Goal: Transaction & Acquisition: Purchase product/service

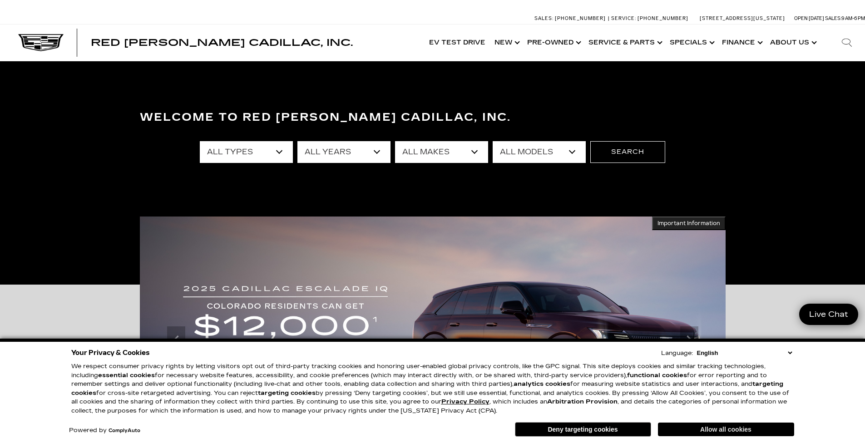
click at [726, 428] on button "Allow all cookies" at bounding box center [726, 430] width 136 height 14
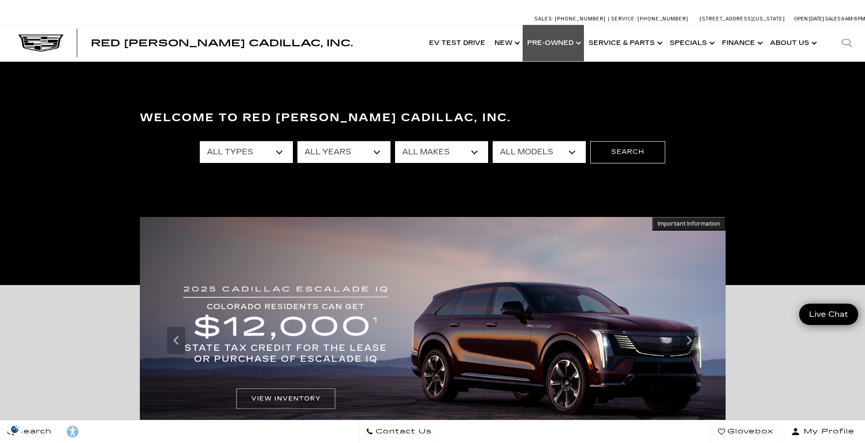
click at [575, 41] on link "Show Pre-Owned" at bounding box center [553, 43] width 61 height 36
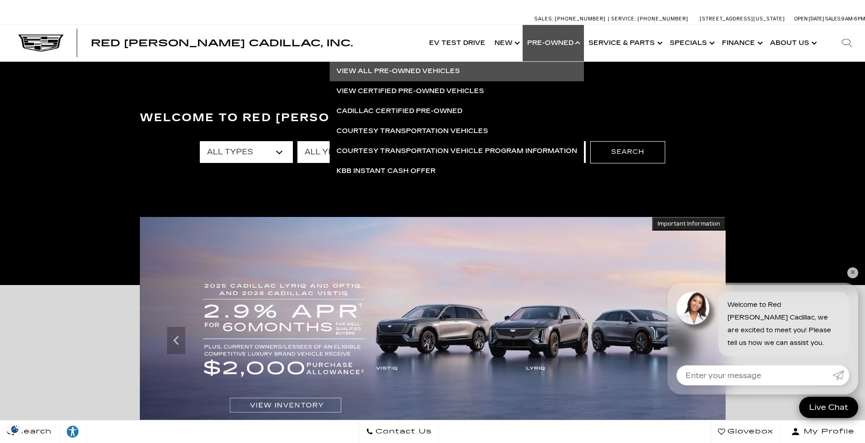
click at [394, 72] on link "View All Pre-Owned Vehicles" at bounding box center [457, 71] width 254 height 20
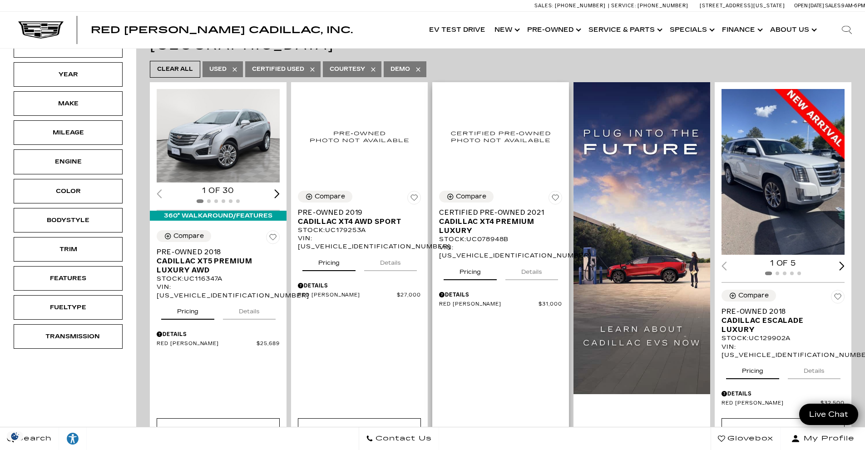
scroll to position [182, 0]
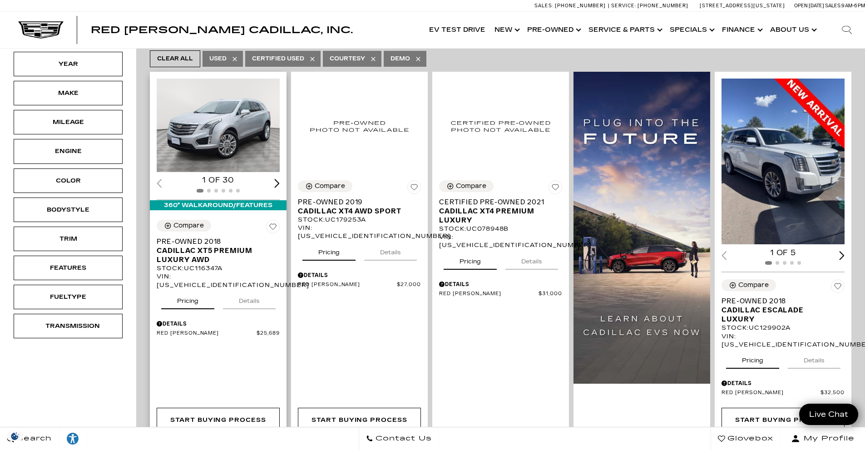
click at [279, 179] on div "Next slide" at bounding box center [276, 183] width 5 height 9
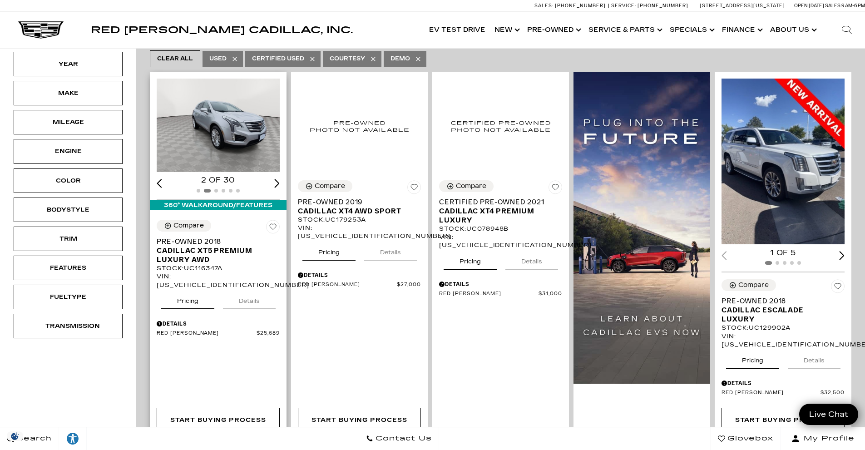
click at [279, 179] on div "Next slide" at bounding box center [276, 183] width 5 height 9
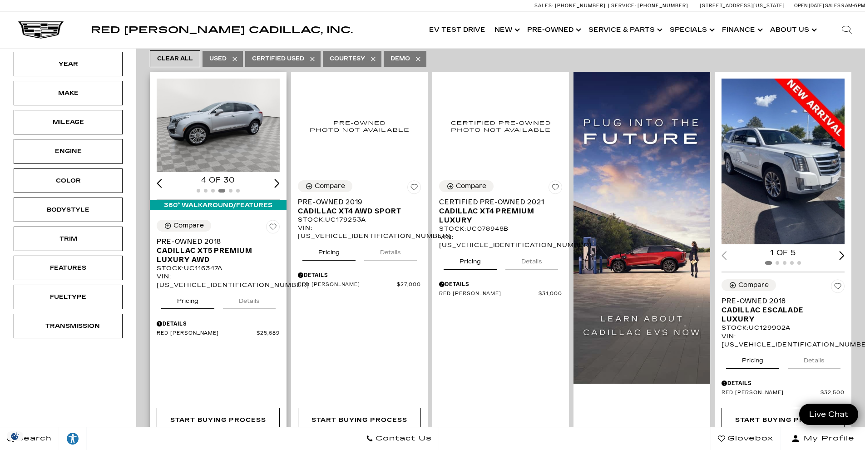
click at [278, 179] on div "Next slide" at bounding box center [276, 183] width 5 height 9
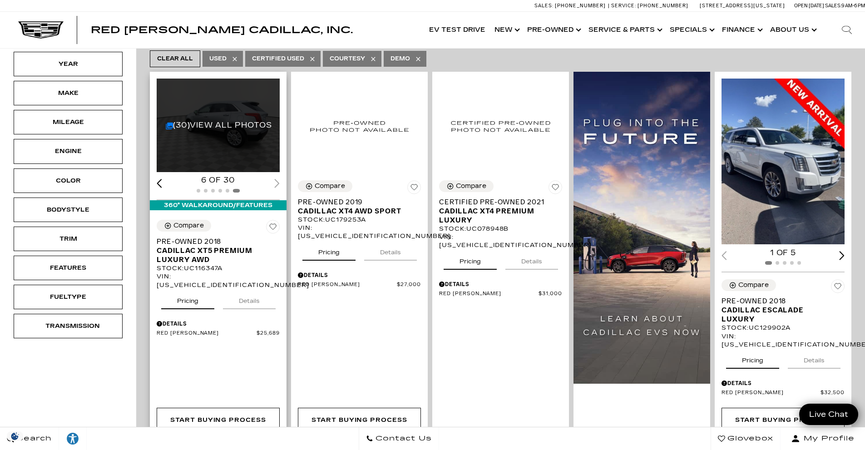
click at [278, 175] on div "6 of 30" at bounding box center [218, 180] width 123 height 10
click at [159, 179] on div "Previous slide" at bounding box center [159, 183] width 5 height 9
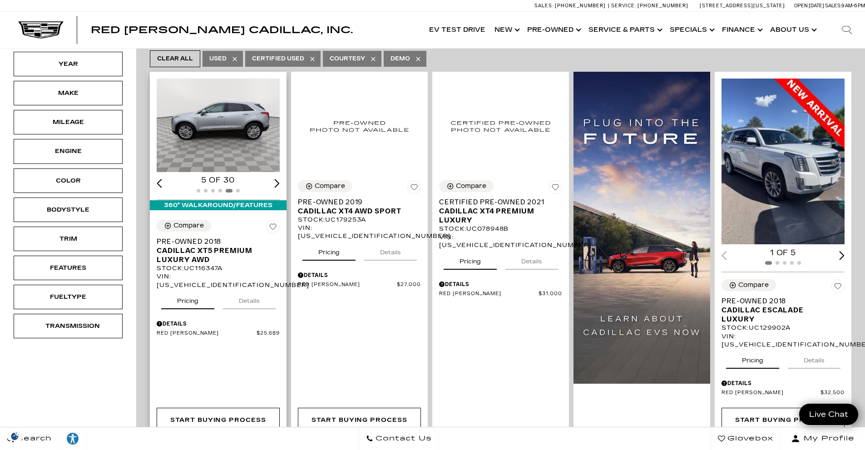
click at [159, 179] on div "Previous slide" at bounding box center [159, 183] width 5 height 9
click at [282, 165] on div "(30) View All Photos 4 of 30" at bounding box center [218, 136] width 137 height 129
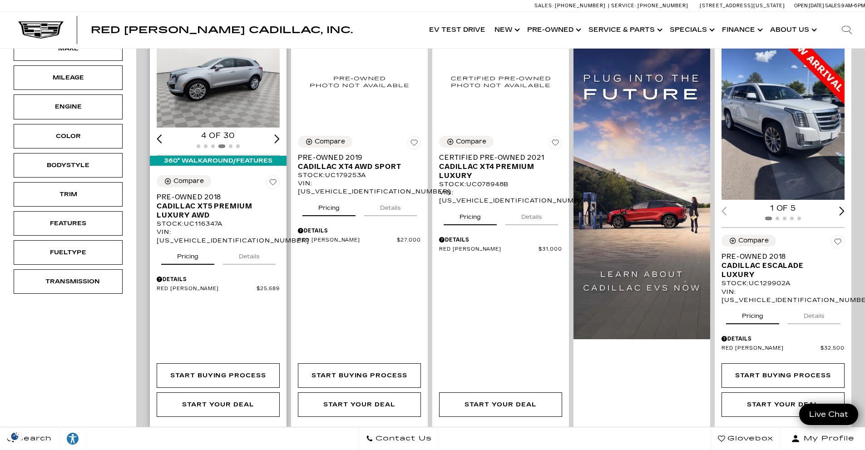
scroll to position [227, 0]
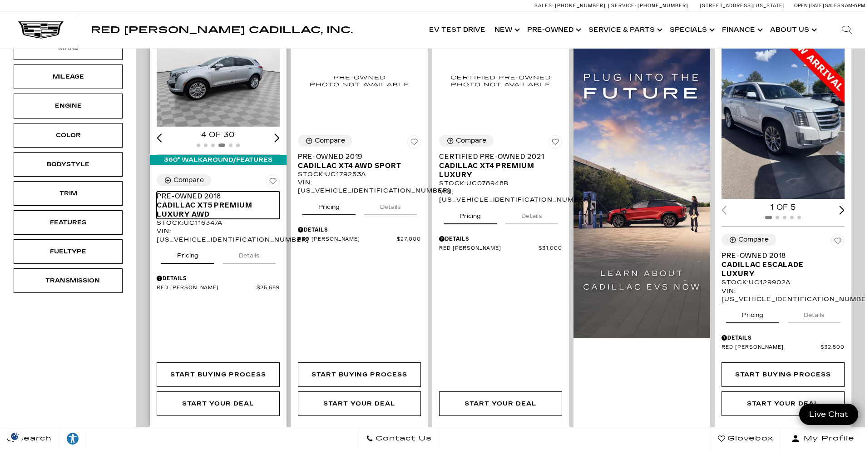
click at [190, 201] on span "Cadillac XT5 Premium Luxury AWD" at bounding box center [215, 210] width 116 height 18
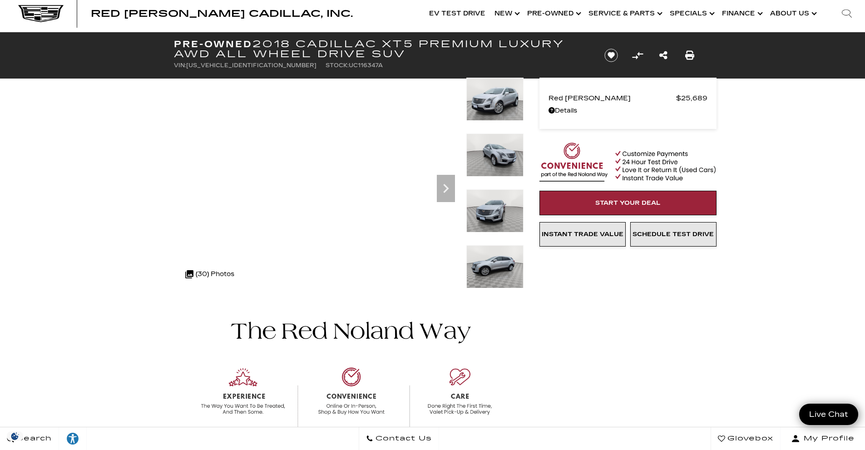
scroll to position [8, 0]
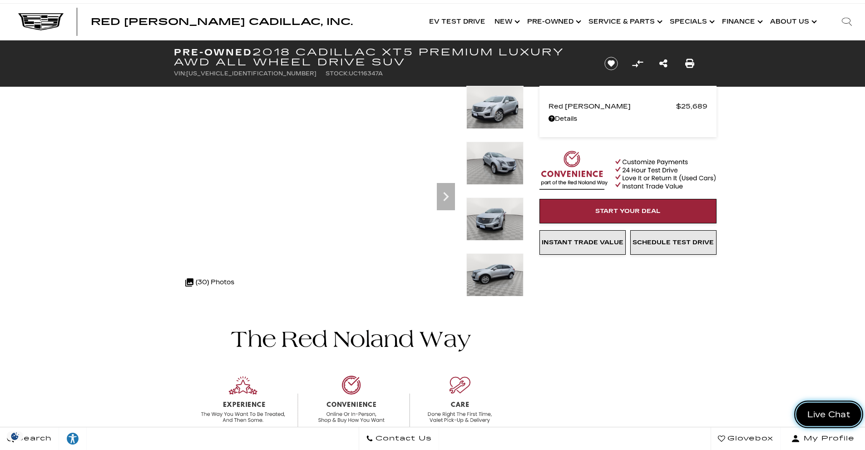
click at [828, 410] on span "Live Chat" at bounding box center [829, 414] width 53 height 11
